Goal: Information Seeking & Learning: Learn about a topic

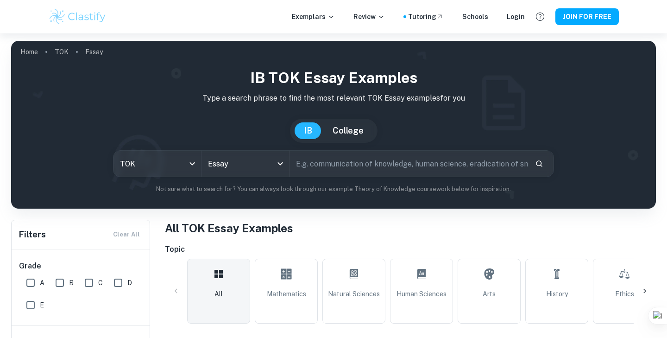
scroll to position [198, 0]
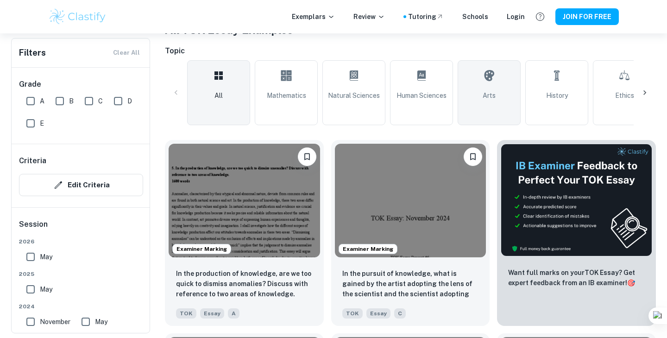
click at [483, 97] on span "Arts" at bounding box center [489, 95] width 13 height 10
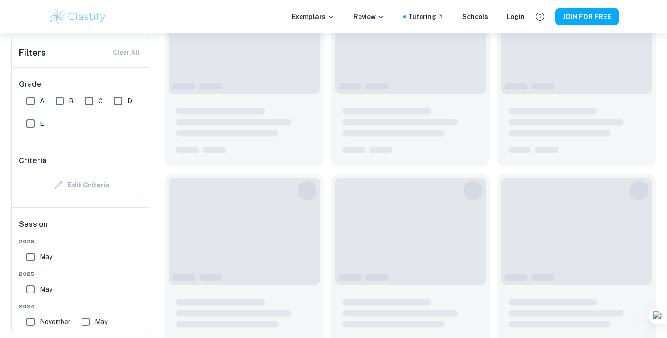
scroll to position [351, 0]
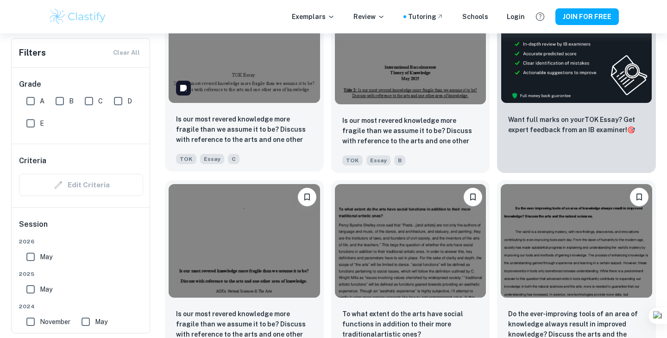
click at [219, 87] on img at bounding box center [245, 46] width 152 height 114
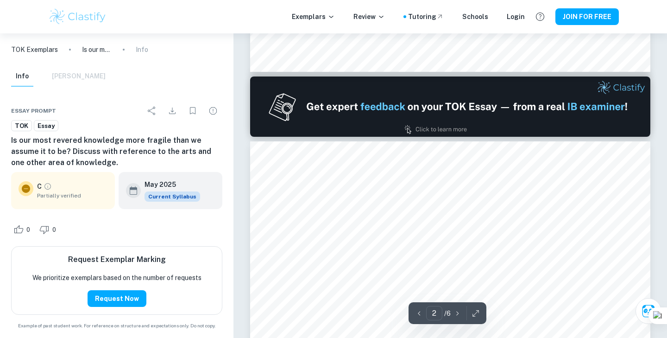
scroll to position [519, 0]
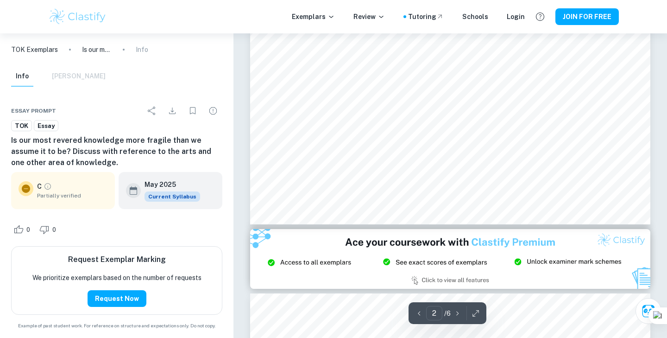
type input "3"
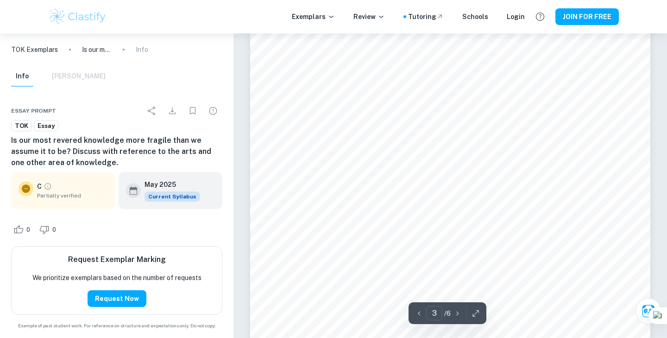
scroll to position [1364, 0]
